Goal: Information Seeking & Learning: Learn about a topic

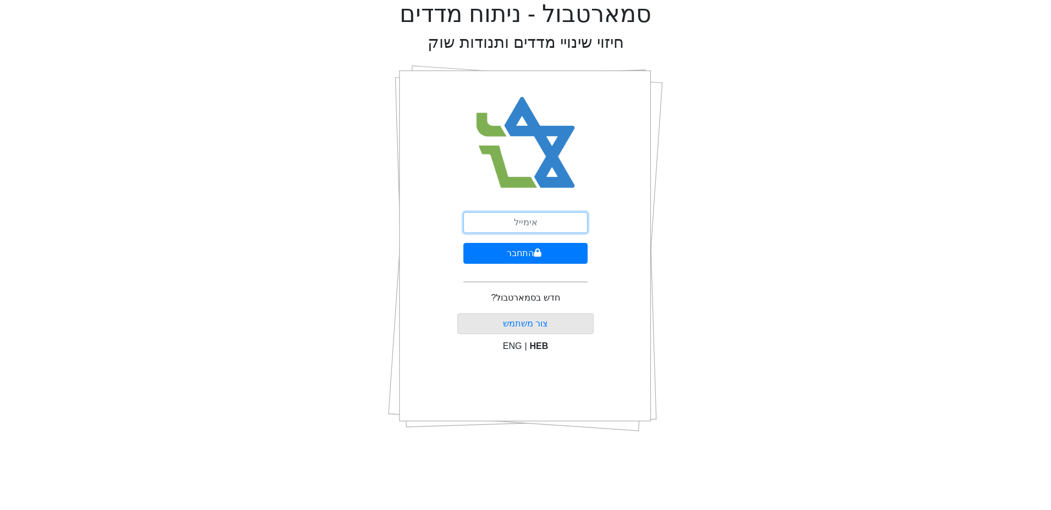
click at [516, 222] on input "email" at bounding box center [525, 222] width 124 height 21
type input "[EMAIL_ADDRESS][DOMAIN_NAME]"
click at [463, 243] on button "התחבר" at bounding box center [525, 253] width 124 height 21
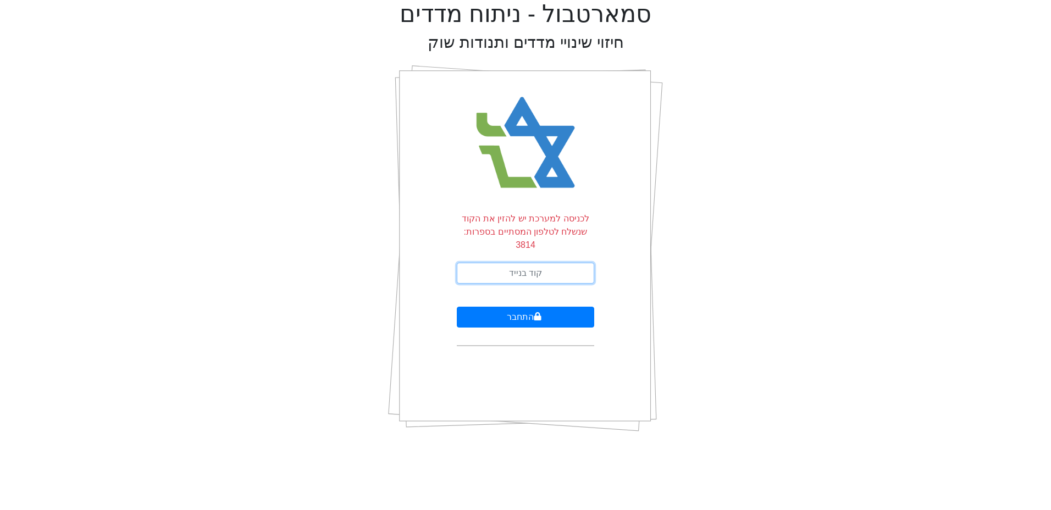
click at [514, 263] on input "text" at bounding box center [525, 273] width 137 height 21
type input "486364"
click at [457, 307] on button "התחבר" at bounding box center [525, 317] width 137 height 21
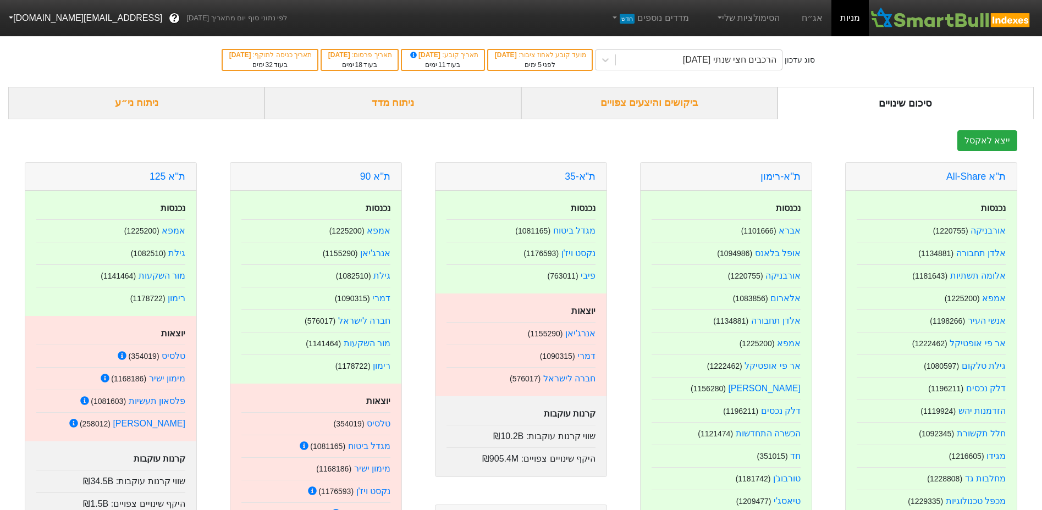
click at [696, 67] on div "הרכבים חצי שנתי [DATE]" at bounding box center [699, 60] width 166 height 20
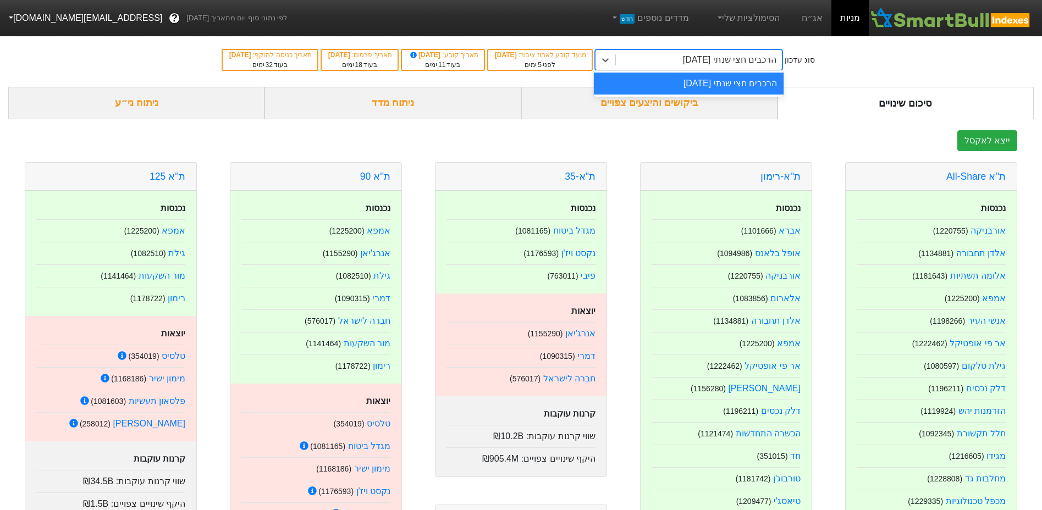
click at [696, 82] on div "הרכבים חצי שנתי [DATE]" at bounding box center [689, 84] width 190 height 22
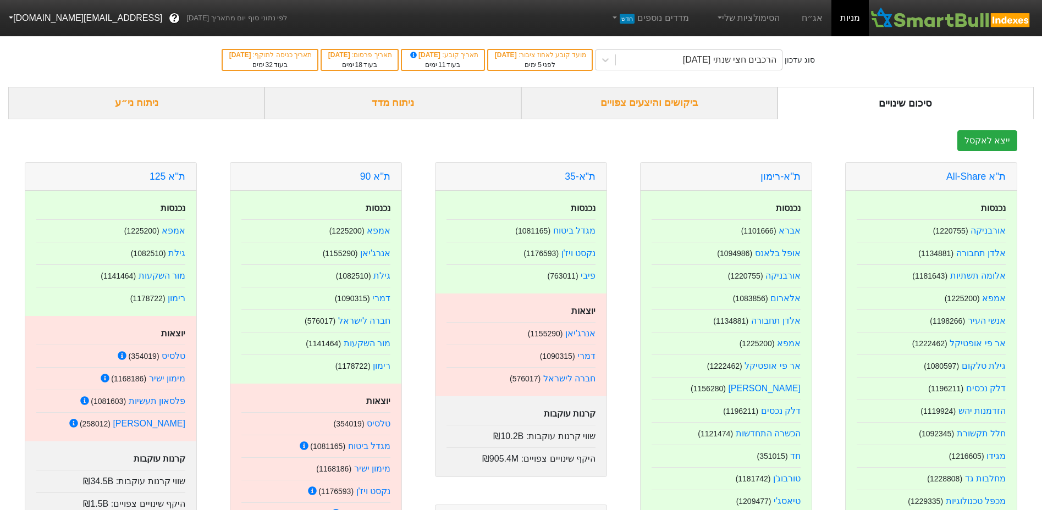
click at [610, 102] on div "ביקושים והיצעים צפויים" at bounding box center [649, 103] width 256 height 32
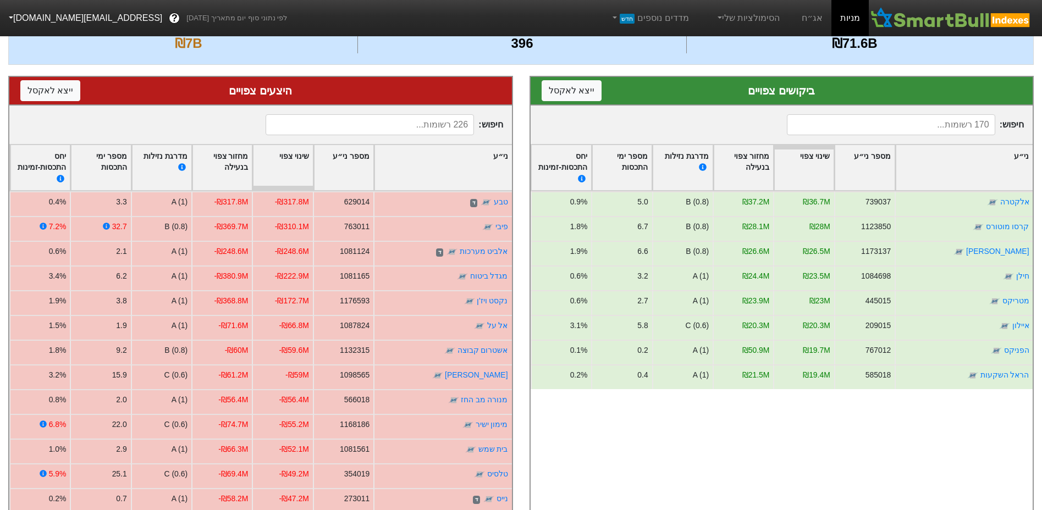
scroll to position [275, 0]
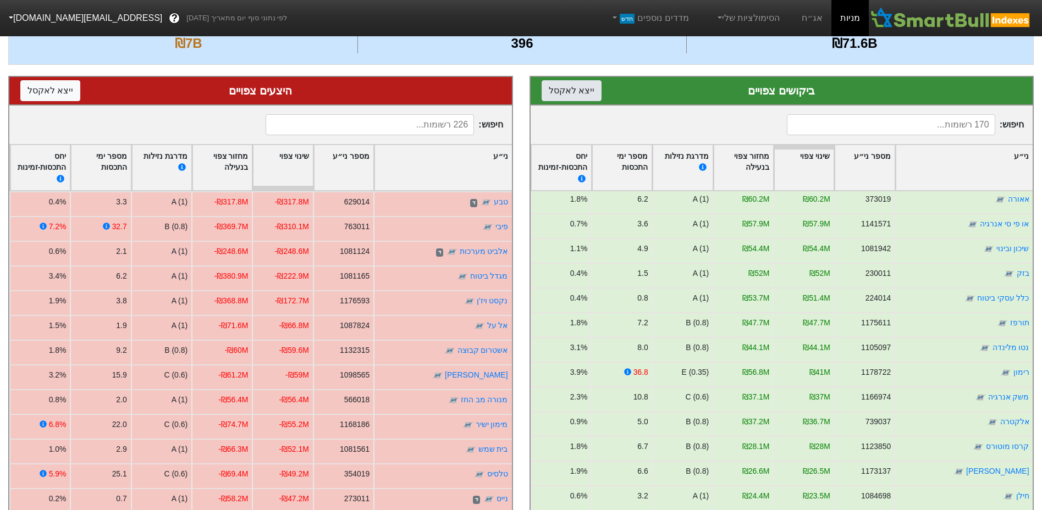
click at [579, 90] on button "ייצא ל אקסל" at bounding box center [571, 90] width 60 height 21
